Goal: Task Accomplishment & Management: Use online tool/utility

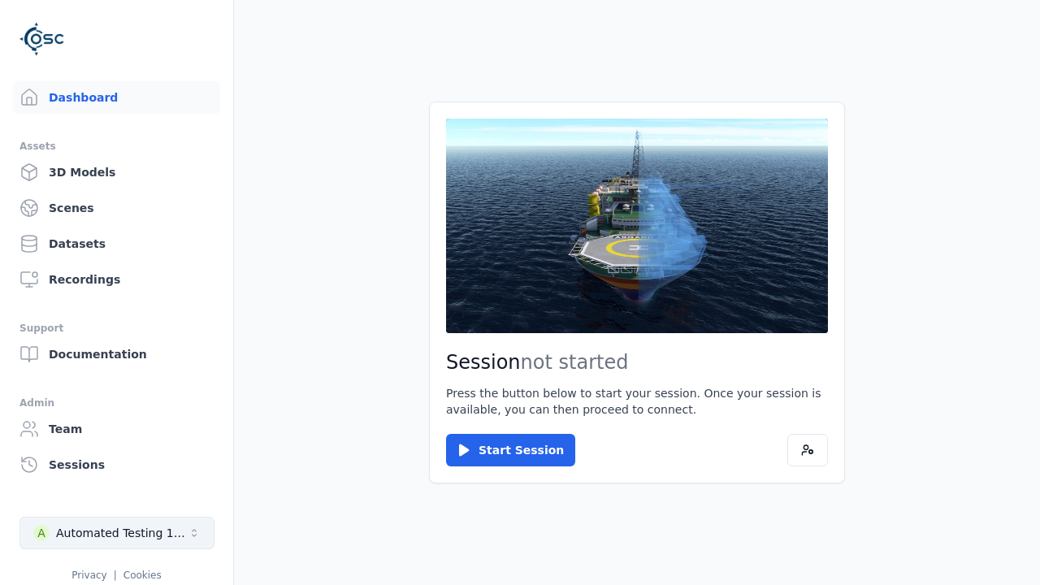
click at [117, 533] on div "Automated Testing 1 - Playwright" at bounding box center [122, 533] width 132 height 16
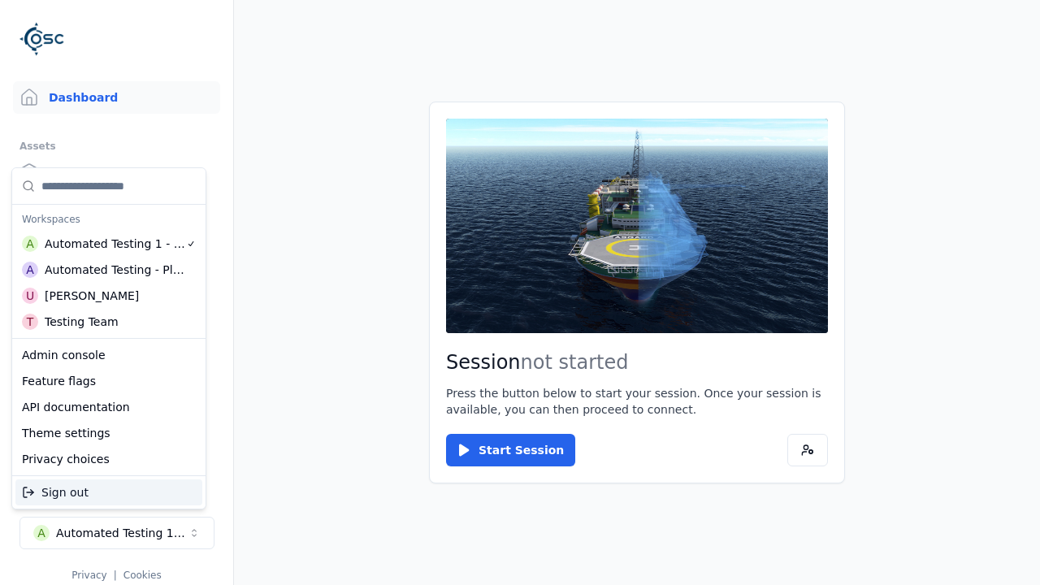
click at [108, 354] on div "Admin console" at bounding box center [108, 355] width 187 height 26
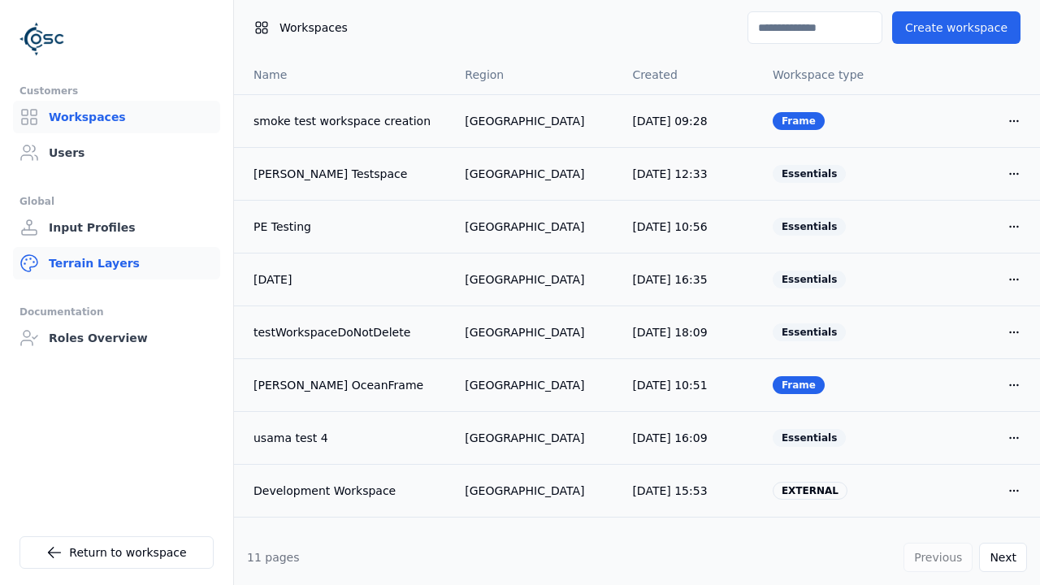
click at [116, 263] on link "Terrain Layers" at bounding box center [116, 263] width 207 height 33
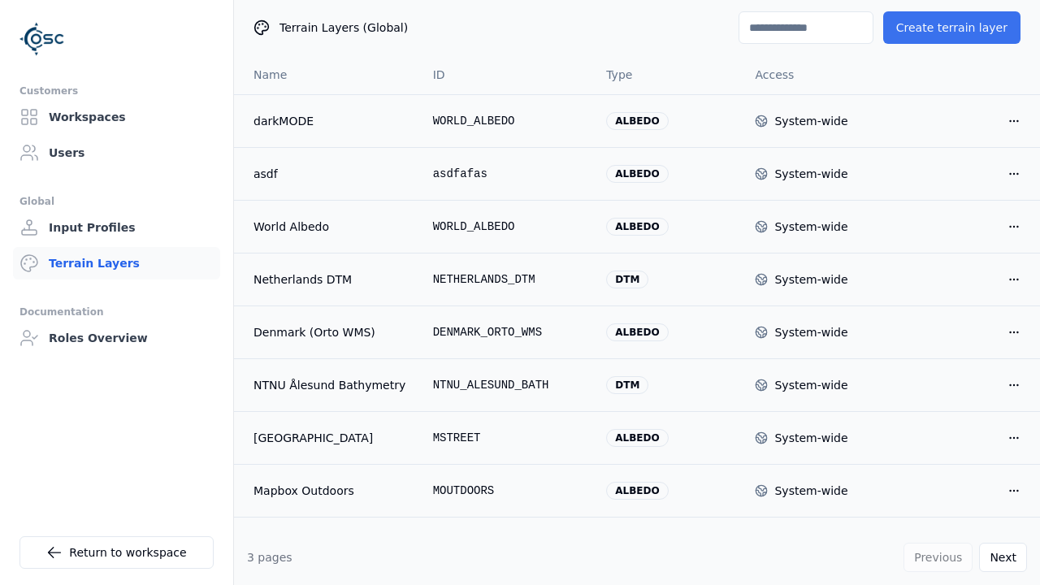
click at [958, 28] on button "Create terrain layer" at bounding box center [952, 27] width 137 height 33
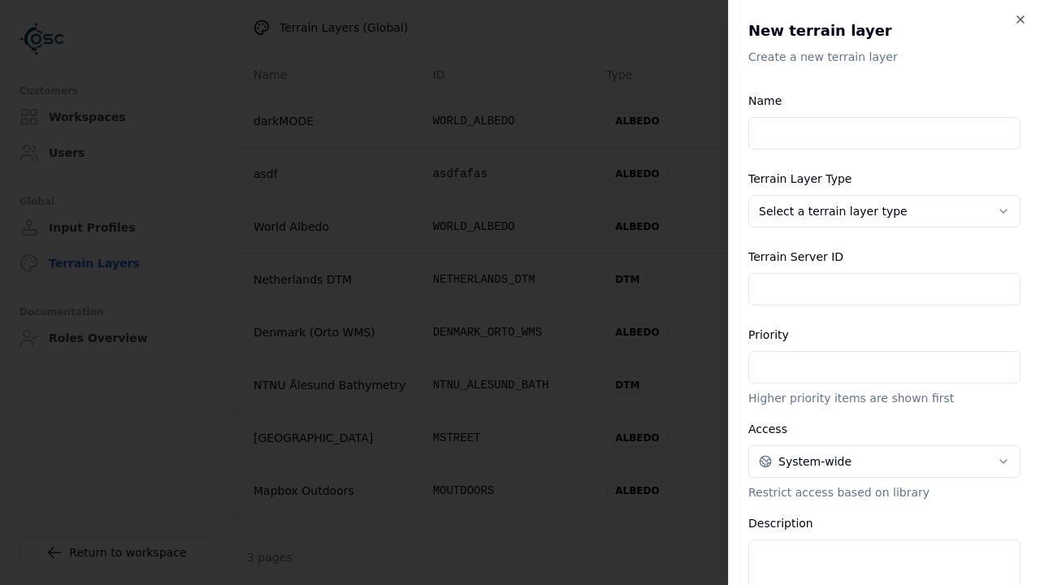
click at [878, 133] on input "Name" at bounding box center [885, 133] width 272 height 33
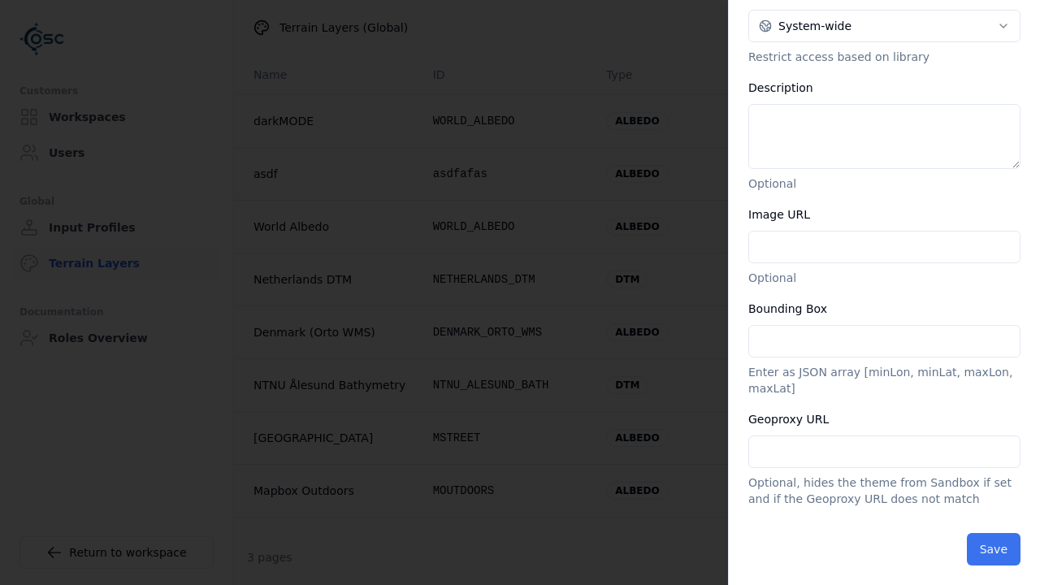
type input "**********"
click at [982, 536] on button "Save" at bounding box center [994, 549] width 54 height 33
